Goal: Information Seeking & Learning: Learn about a topic

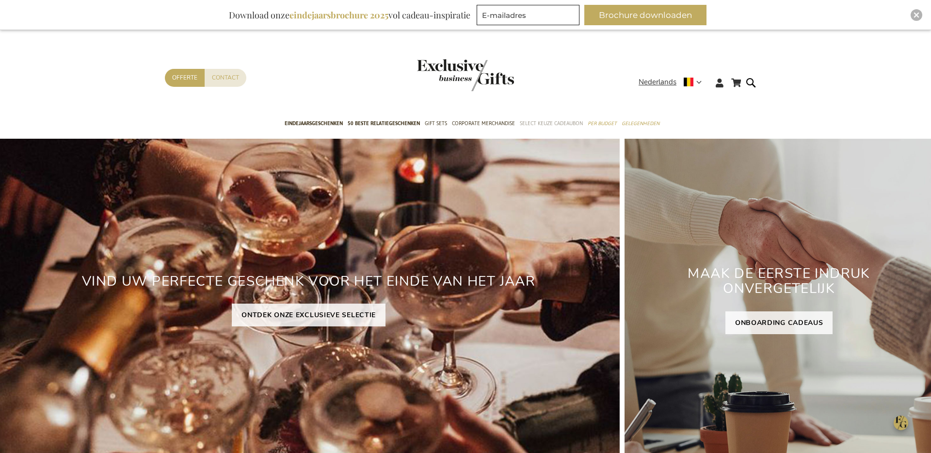
click at [543, 117] on link "Select Keuze Cadeaubon" at bounding box center [551, 124] width 63 height 24
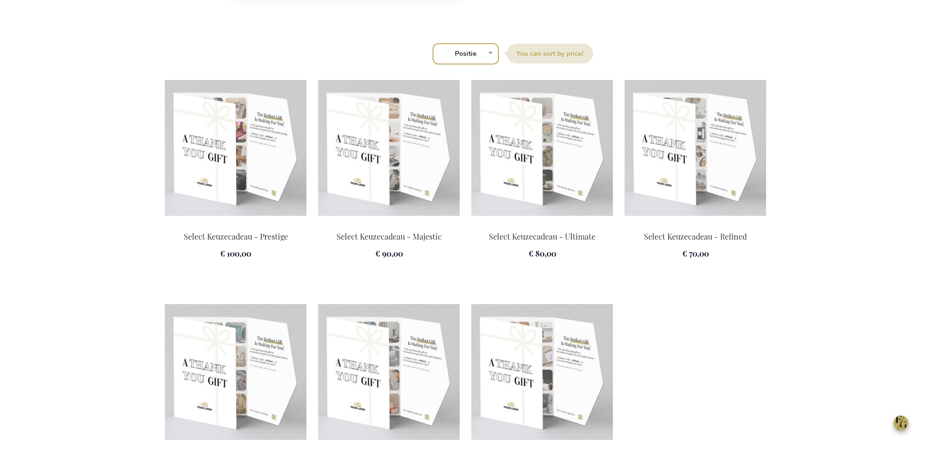
scroll to position [1402, 0]
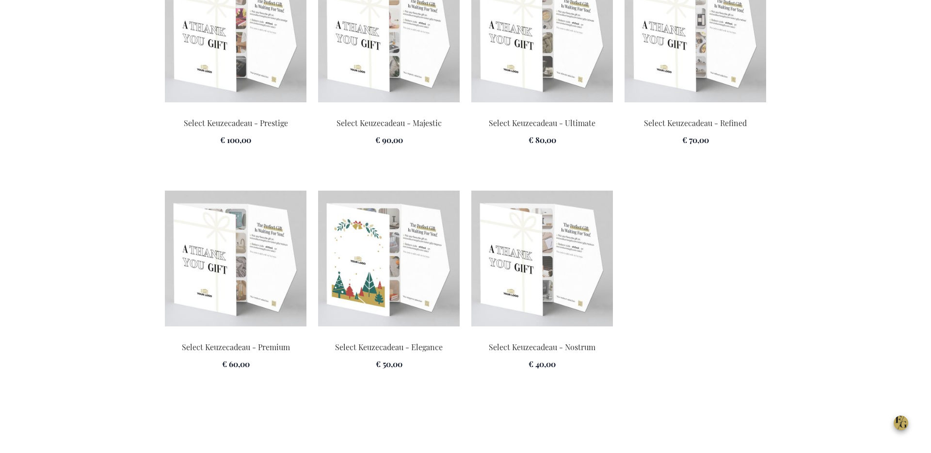
click at [384, 259] on img at bounding box center [389, 259] width 142 height 136
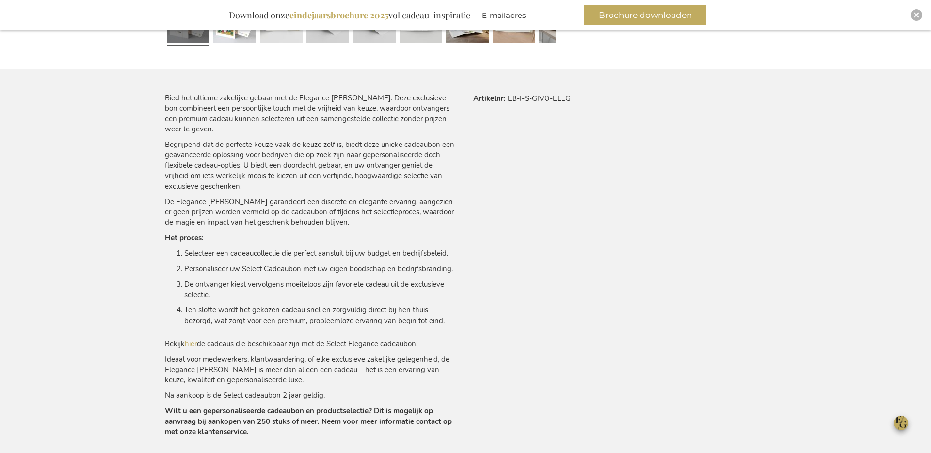
scroll to position [630, 0]
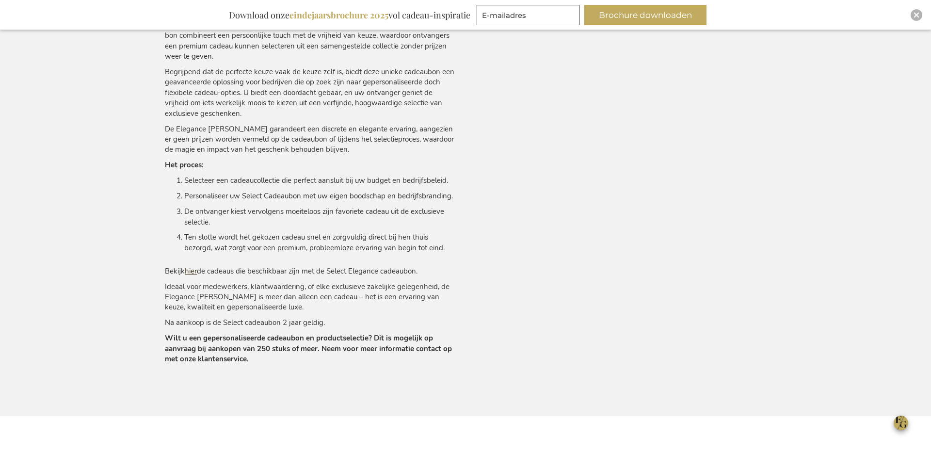
click at [190, 270] on link "hier" at bounding box center [191, 271] width 12 height 10
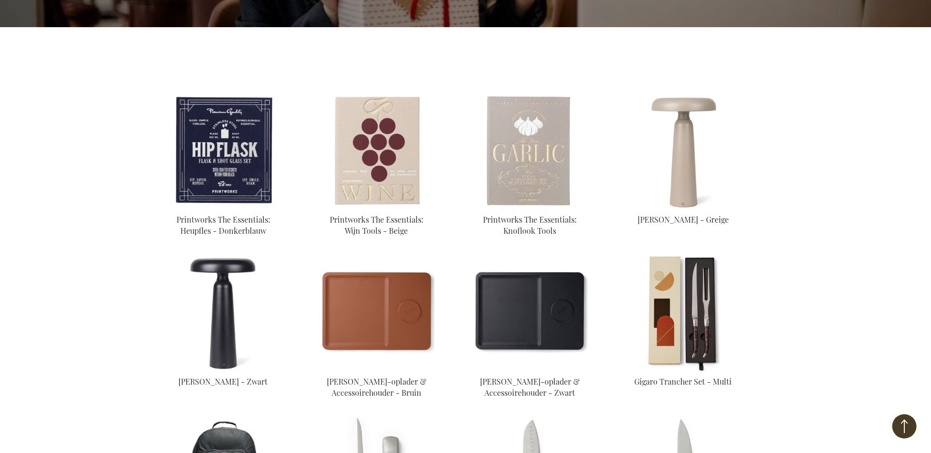
scroll to position [303, 0]
